Goal: Find specific page/section: Find specific page/section

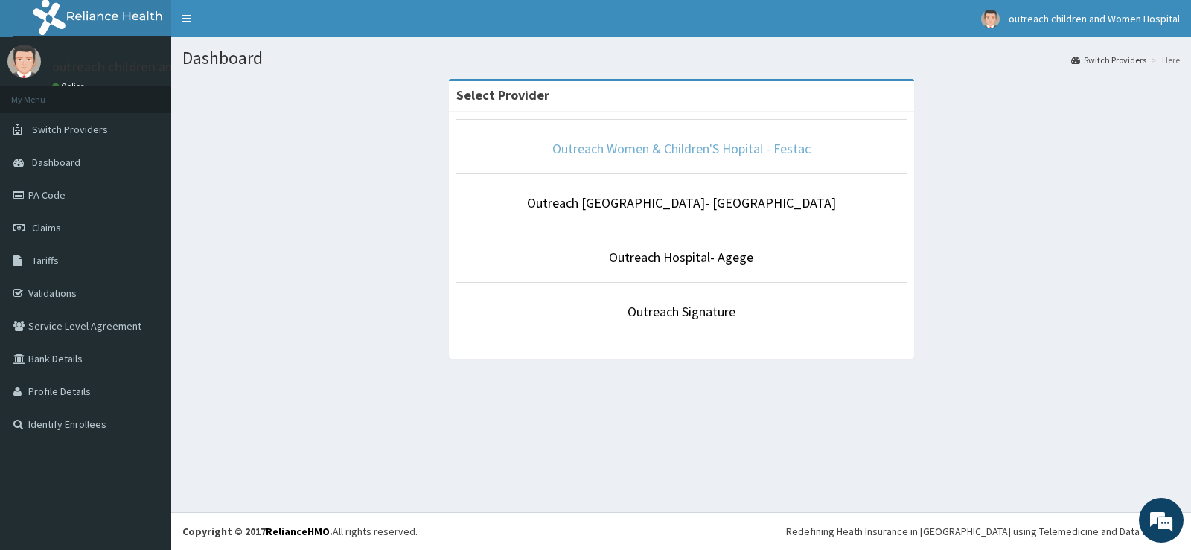
click at [584, 153] on link "Outreach Women & Children'S Hopital - Festac" at bounding box center [681, 148] width 258 height 17
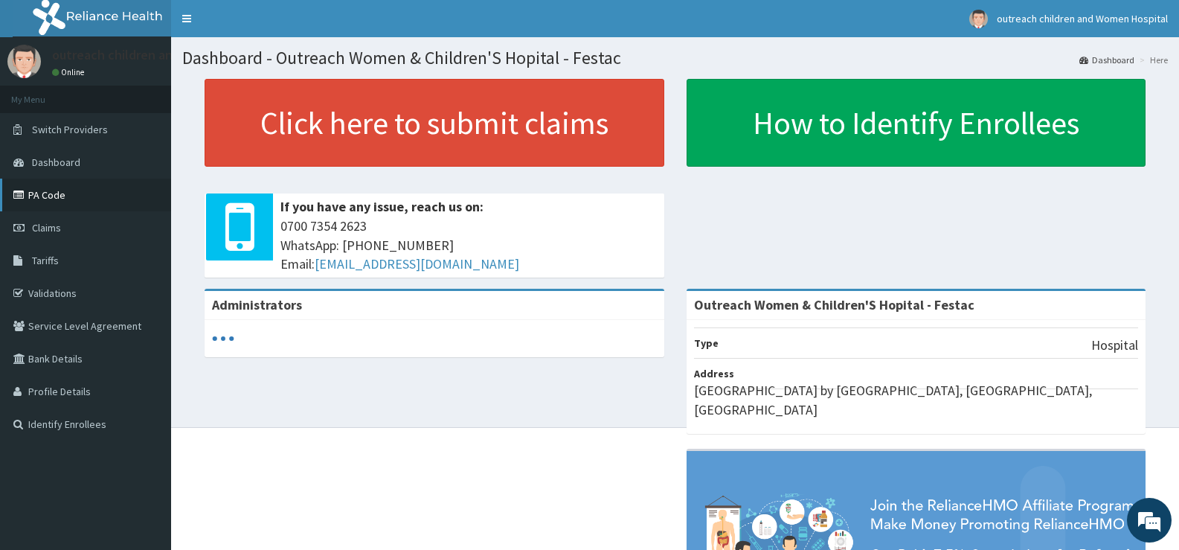
click at [132, 184] on link "PA Code" at bounding box center [85, 195] width 171 height 33
